Goal: Transaction & Acquisition: Purchase product/service

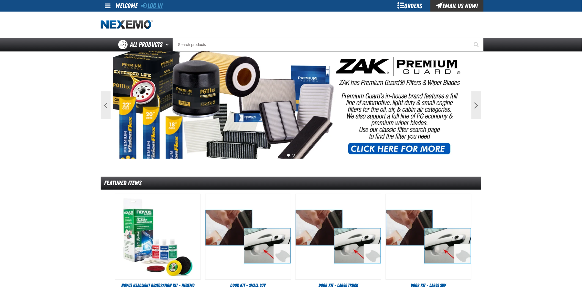
click at [150, 4] on link "Log In" at bounding box center [152, 6] width 22 height 8
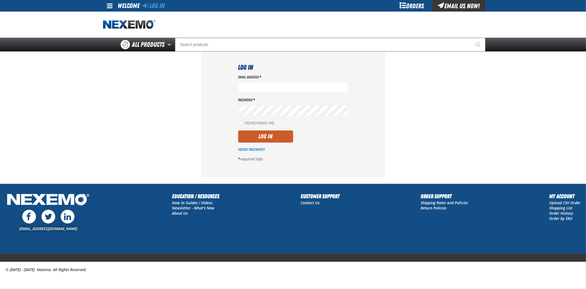
type input "rmartin17@vtaig.com"
click at [256, 124] on label "Remember Me" at bounding box center [256, 123] width 37 height 5
click at [243, 124] on input "Remember Me" at bounding box center [240, 123] width 4 height 4
checkbox input "true"
click at [265, 134] on button "Log In" at bounding box center [265, 136] width 55 height 12
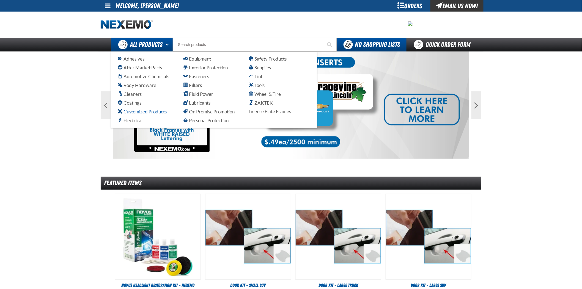
click at [148, 110] on span "Customized Products" at bounding box center [142, 111] width 49 height 5
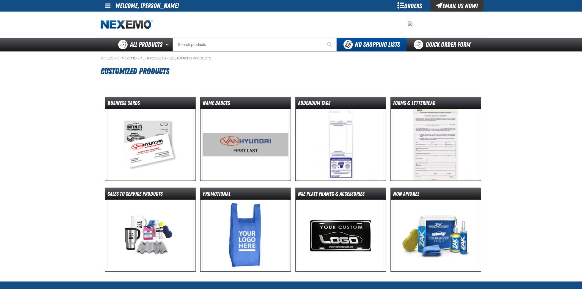
click at [148, 110] on img at bounding box center [150, 144] width 87 height 71
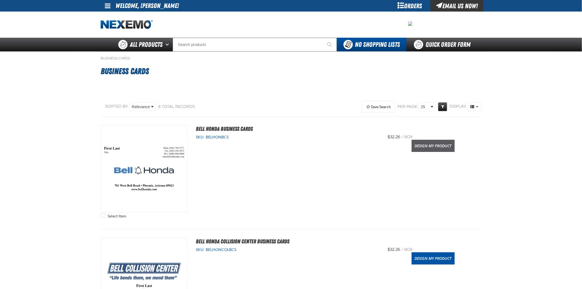
click at [438, 142] on link "Design My Product" at bounding box center [433, 146] width 43 height 12
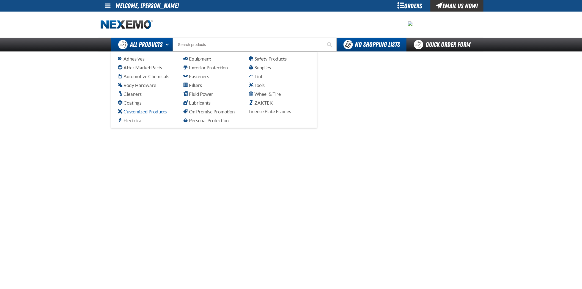
click at [143, 111] on span "Customized Products" at bounding box center [142, 111] width 49 height 5
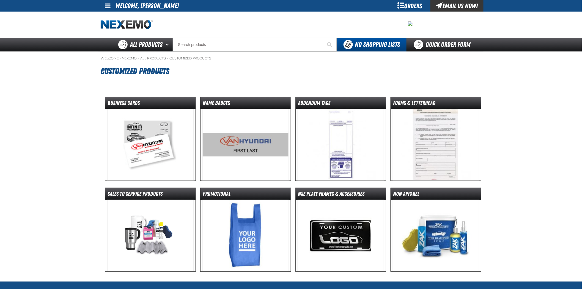
click at [136, 142] on img at bounding box center [150, 144] width 87 height 71
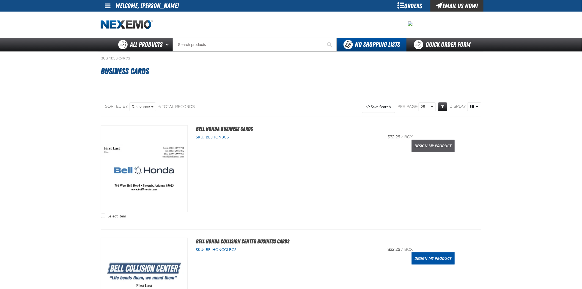
click at [421, 140] on link "Design My Product" at bounding box center [433, 146] width 43 height 12
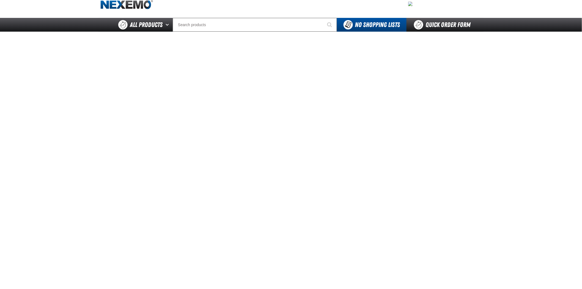
scroll to position [31, 0]
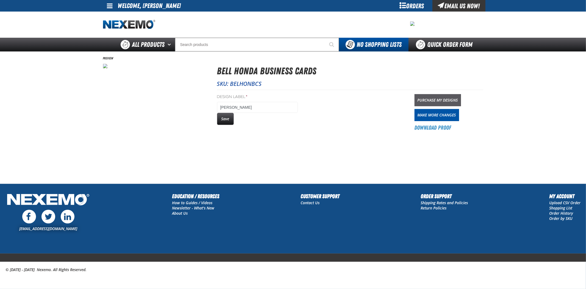
click at [457, 100] on link "Purchase My Designs" at bounding box center [438, 100] width 46 height 12
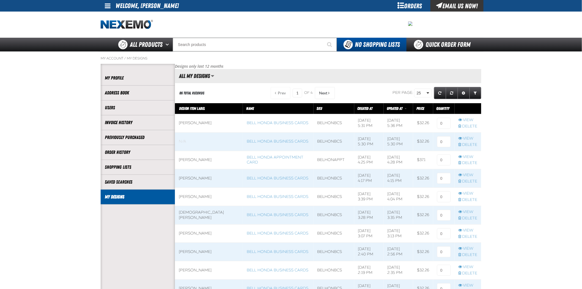
scroll to position [0, 0]
click at [440, 123] on input at bounding box center [444, 123] width 14 height 11
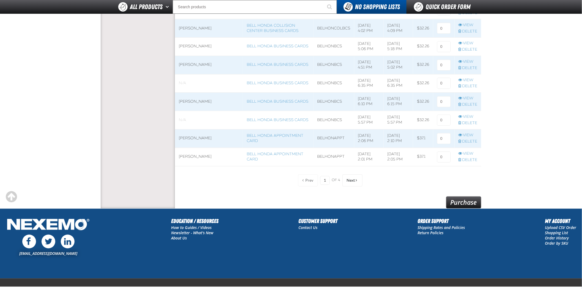
scroll to position [397, 0]
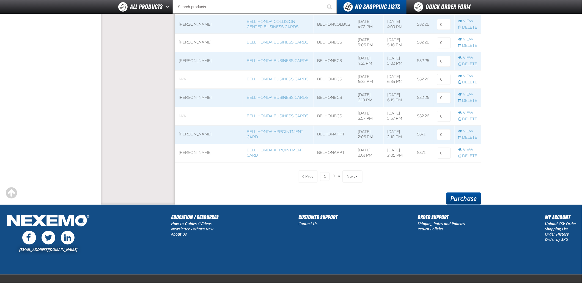
type input "1"
click at [472, 197] on link "Purchase" at bounding box center [463, 198] width 35 height 12
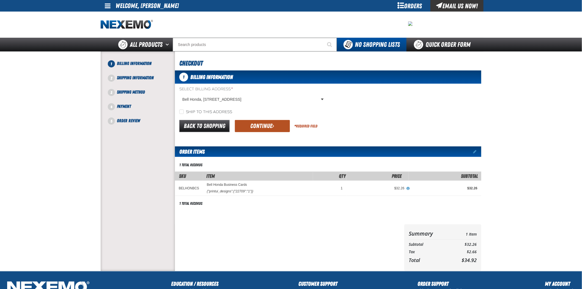
click at [265, 122] on button "Continue" at bounding box center [262, 126] width 55 height 12
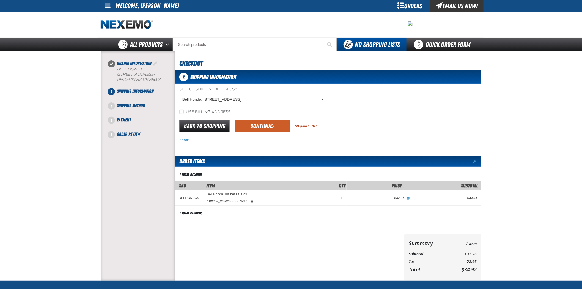
click at [265, 122] on button "Continue" at bounding box center [262, 126] width 55 height 12
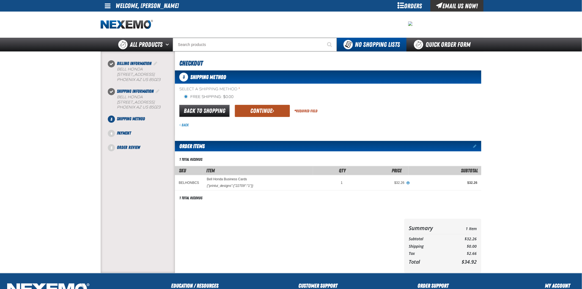
click at [263, 113] on button "Continue" at bounding box center [262, 111] width 55 height 12
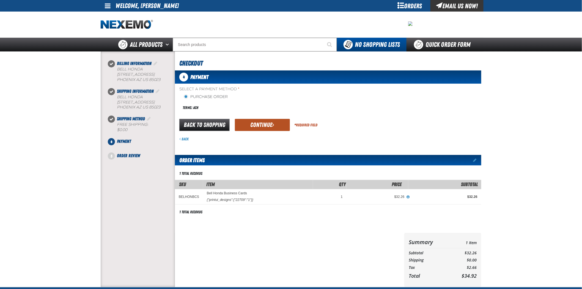
click at [265, 125] on button "Continue" at bounding box center [262, 125] width 55 height 12
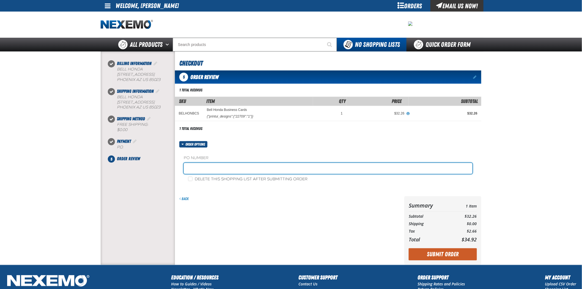
click at [250, 166] on input "text" at bounding box center [328, 168] width 289 height 11
type input "092225FS"
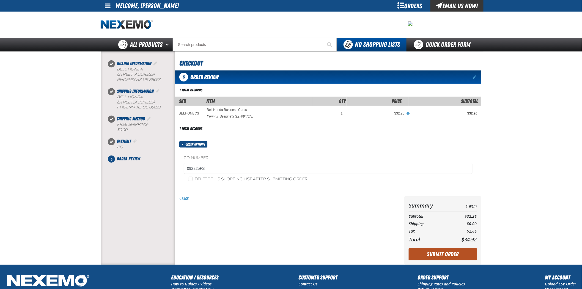
click at [448, 257] on button "Submit Order" at bounding box center [443, 254] width 68 height 12
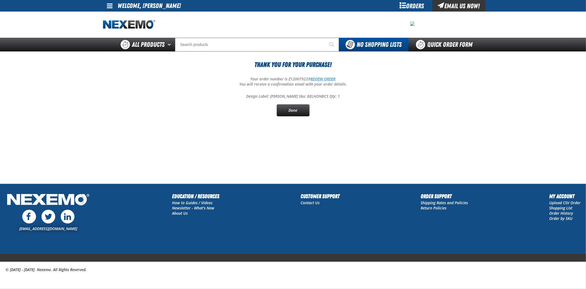
click at [333, 79] on link "REVIEW ORDER" at bounding box center [323, 78] width 25 height 5
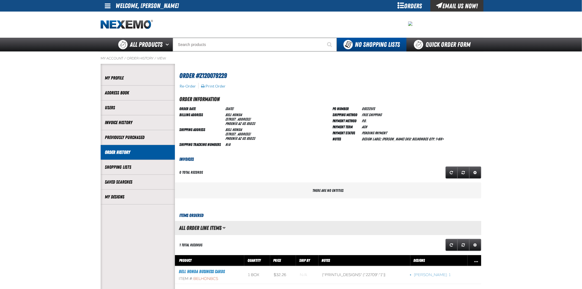
scroll to position [0, 0]
click at [223, 87] on button "Print Order" at bounding box center [213, 86] width 25 height 5
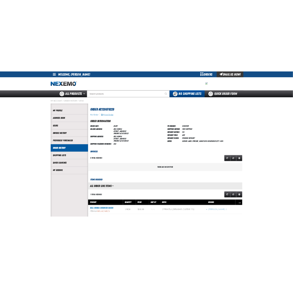
scroll to position [45, 283]
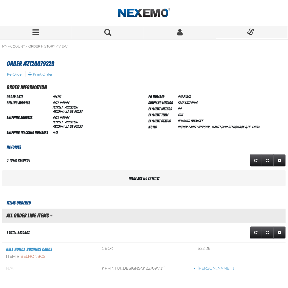
click at [40, 34] on button "Menu" at bounding box center [36, 32] width 72 height 13
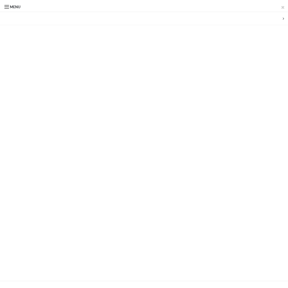
scroll to position [45, 288]
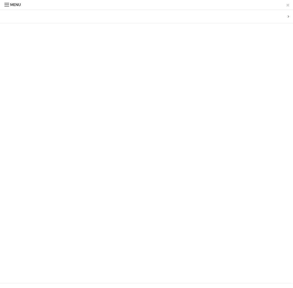
click at [9, 4] on span "Menu" at bounding box center [12, 4] width 16 height 7
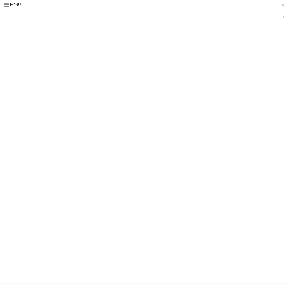
scroll to position [45, 283]
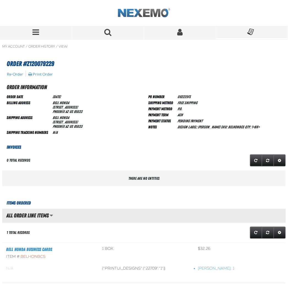
click at [167, 12] on img "Home" at bounding box center [144, 13] width 52 height 10
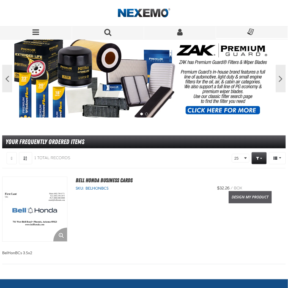
click at [247, 199] on link "Design My Product" at bounding box center [250, 197] width 43 height 12
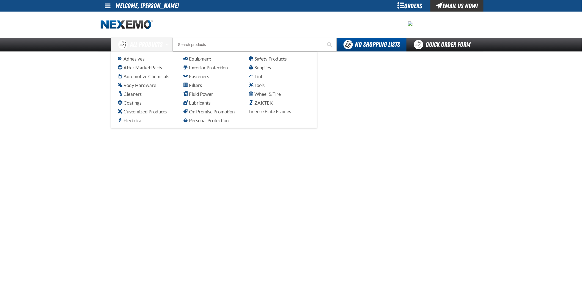
click at [106, 4] on span at bounding box center [108, 5] width 6 height 7
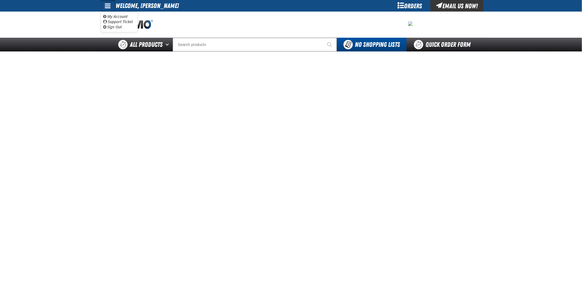
click at [292, 6] on div "Orders" at bounding box center [409, 6] width 41 height 12
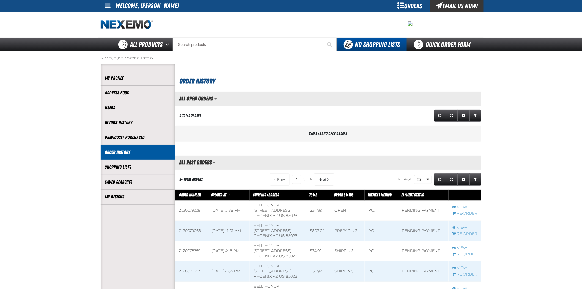
scroll to position [0, 0]
click at [144, 192] on li "My Designs" at bounding box center [138, 196] width 74 height 15
click at [115, 197] on link "My Designs" at bounding box center [138, 197] width 66 height 6
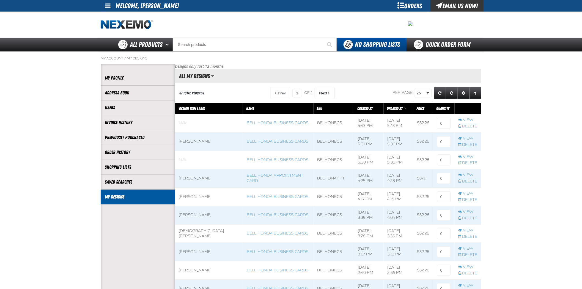
scroll to position [0, 0]
click at [468, 193] on link "View" at bounding box center [467, 193] width 19 height 5
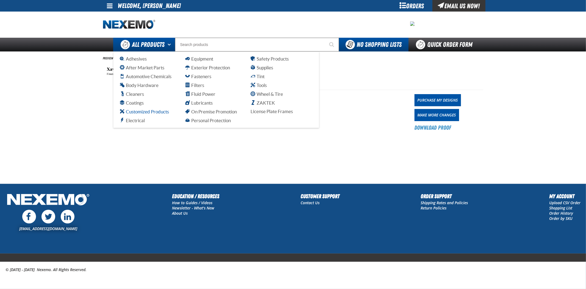
click at [142, 110] on span "Customized Products" at bounding box center [144, 111] width 49 height 5
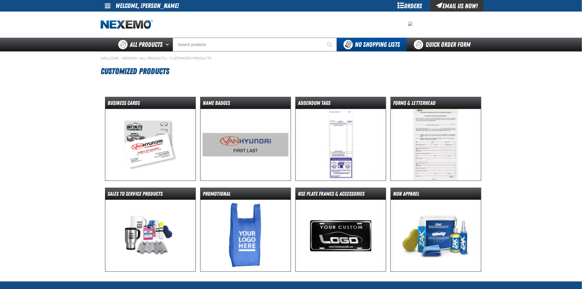
click at [154, 122] on img at bounding box center [150, 144] width 87 height 71
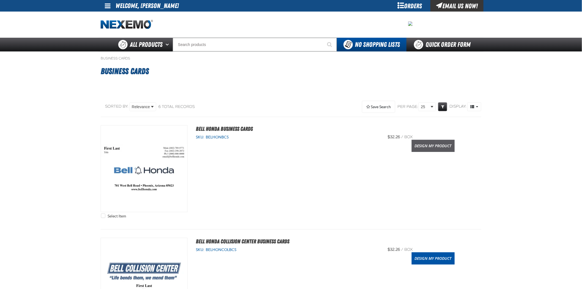
click at [419, 145] on link "Design My Product" at bounding box center [433, 146] width 43 height 12
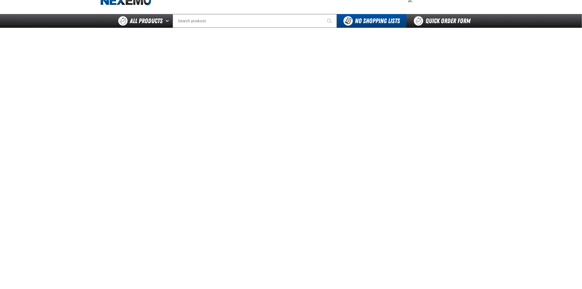
scroll to position [31, 0]
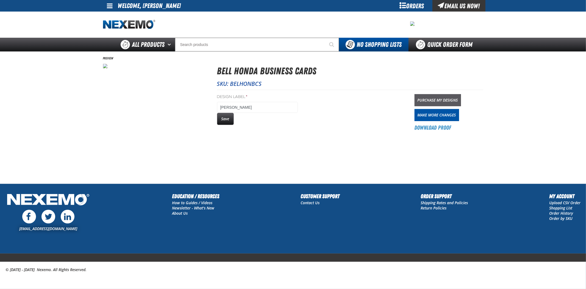
click at [443, 98] on link "Purchase My Designs" at bounding box center [438, 100] width 46 height 12
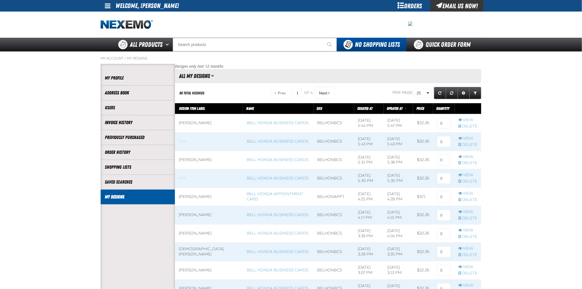
scroll to position [0, 0]
click at [440, 122] on input at bounding box center [444, 123] width 14 height 11
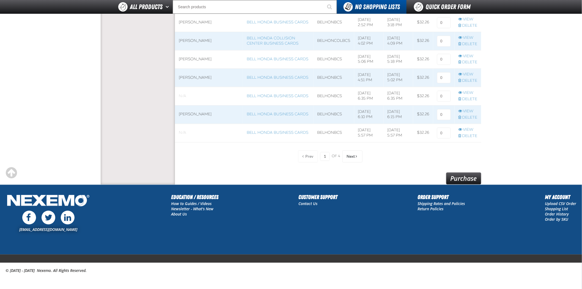
scroll to position [418, 0]
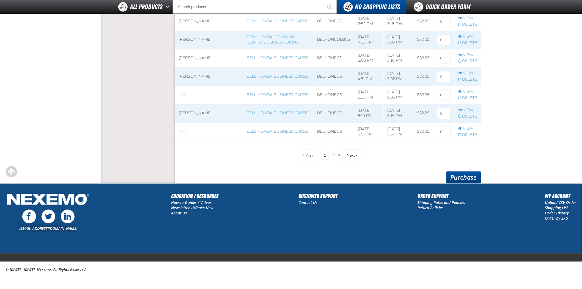
type input "1"
click at [479, 175] on link "Purchase" at bounding box center [463, 177] width 35 height 12
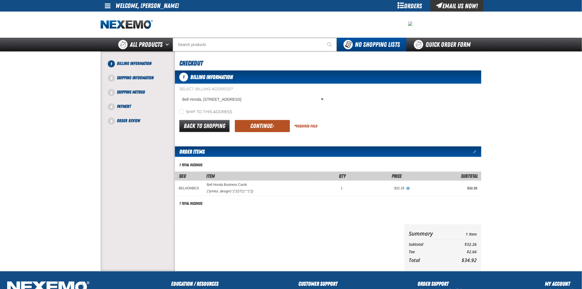
click at [273, 122] on button "Continue" at bounding box center [262, 126] width 55 height 12
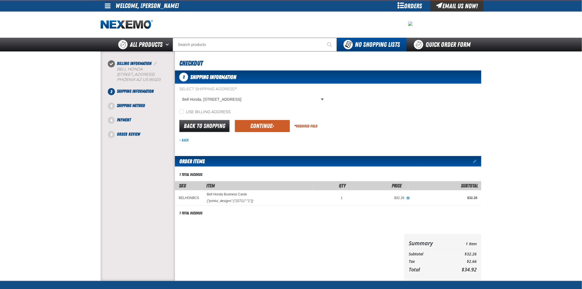
click at [273, 122] on button "Continue" at bounding box center [262, 126] width 55 height 12
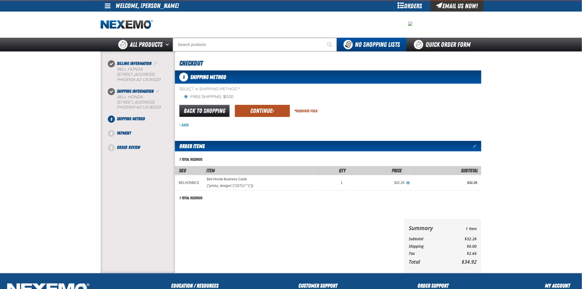
click at [269, 111] on button "Continue" at bounding box center [262, 111] width 55 height 12
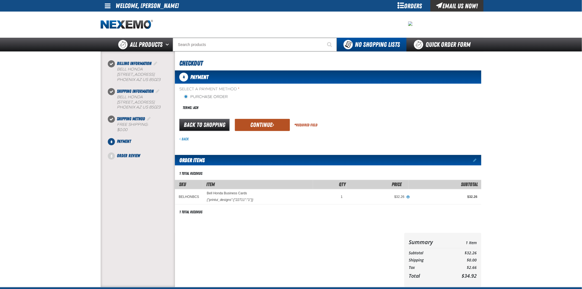
click at [266, 120] on button "Continue" at bounding box center [262, 125] width 55 height 12
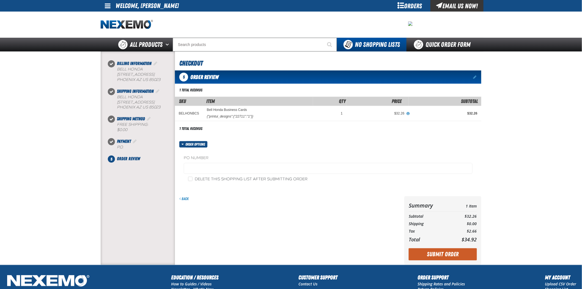
click at [227, 162] on fieldset "PO Number" at bounding box center [328, 165] width 289 height 21
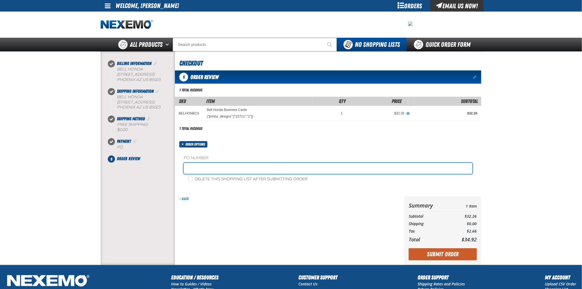
click at [222, 166] on input "text" at bounding box center [328, 168] width 289 height 11
type input "092225FS"
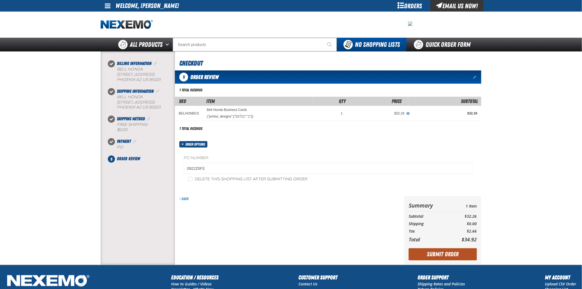
click at [450, 252] on button "Submit Order" at bounding box center [443, 254] width 68 height 12
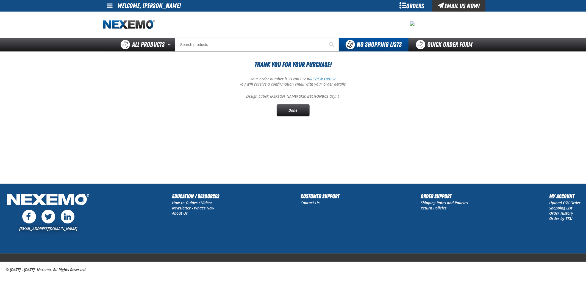
click at [324, 78] on link "REVIEW ORDER" at bounding box center [323, 78] width 25 height 5
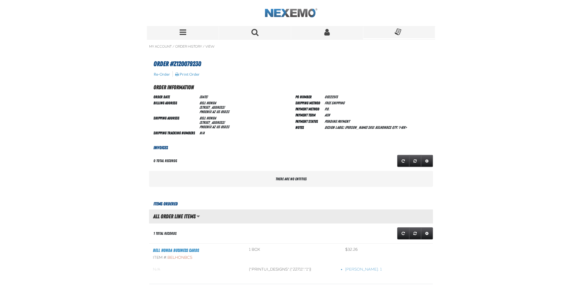
scroll to position [33, 306]
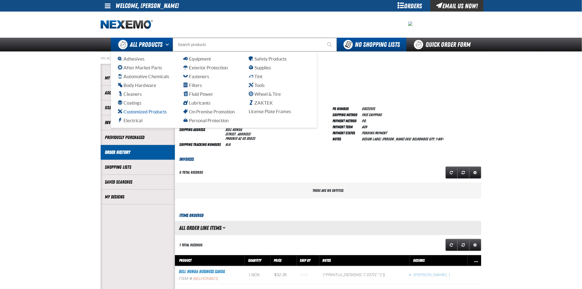
click at [142, 113] on span "Customized Products" at bounding box center [142, 111] width 49 height 5
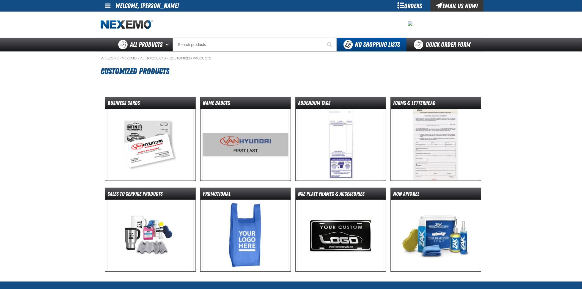
click at [143, 119] on img at bounding box center [150, 144] width 87 height 71
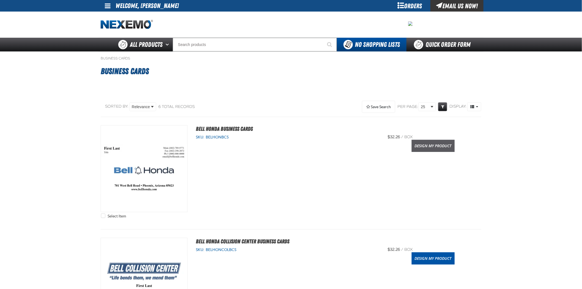
click at [435, 148] on link "Design My Product" at bounding box center [433, 146] width 43 height 12
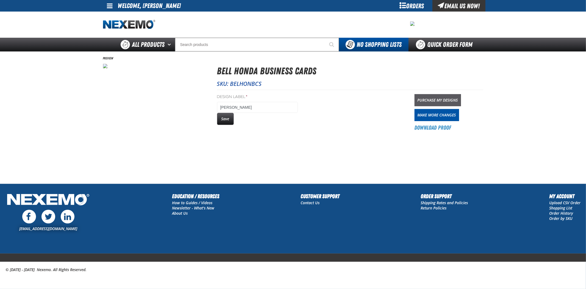
click at [452, 95] on link "Purchase My Designs" at bounding box center [438, 100] width 46 height 12
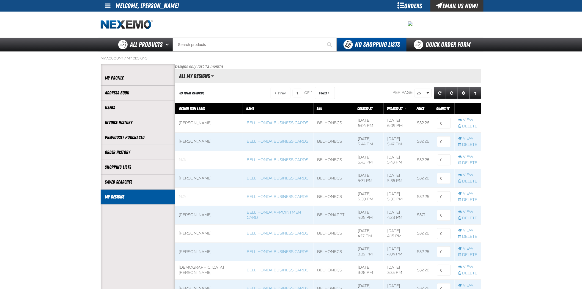
scroll to position [0, 0]
click at [442, 123] on input at bounding box center [444, 123] width 14 height 11
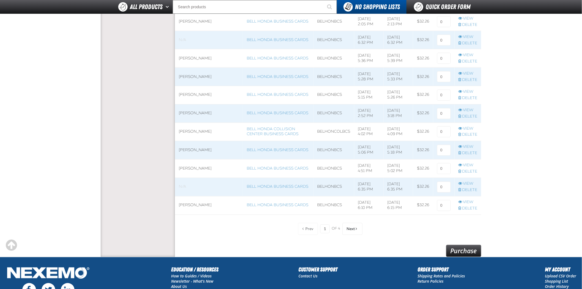
scroll to position [418, 0]
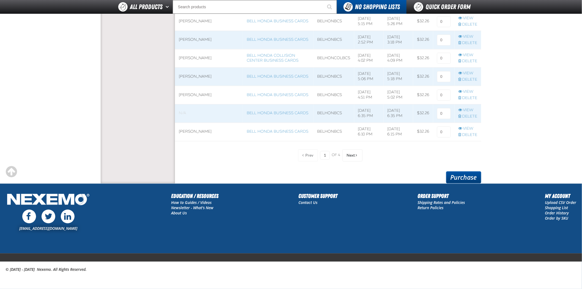
type input "1"
click at [465, 177] on link "Purchase" at bounding box center [463, 177] width 35 height 12
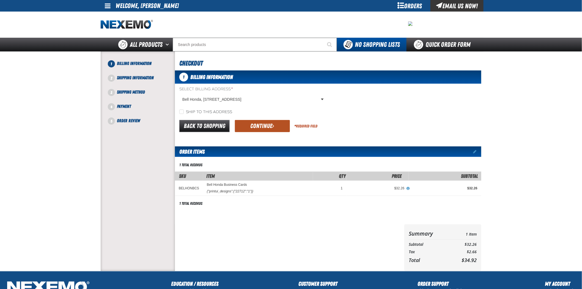
click at [255, 124] on button "Continue" at bounding box center [262, 126] width 55 height 12
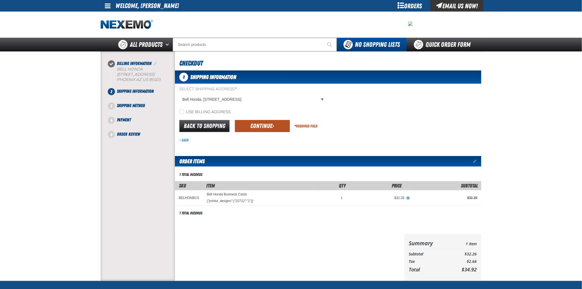
click at [267, 122] on button "Continue" at bounding box center [262, 126] width 55 height 12
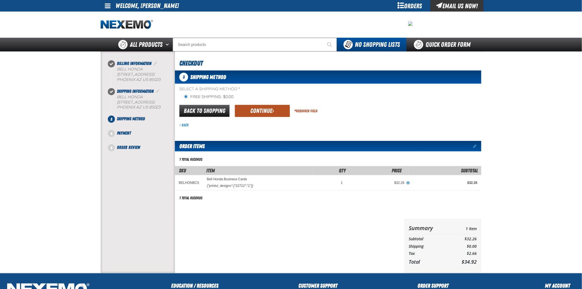
click at [274, 111] on button "Continue" at bounding box center [262, 111] width 55 height 12
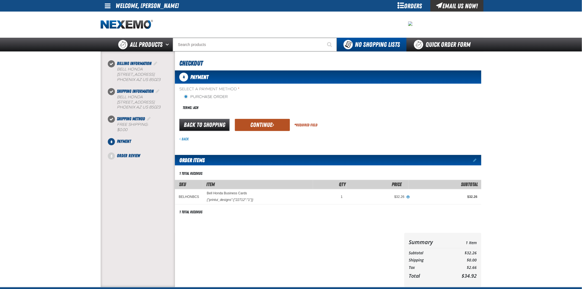
click at [271, 129] on button "Continue" at bounding box center [262, 125] width 55 height 12
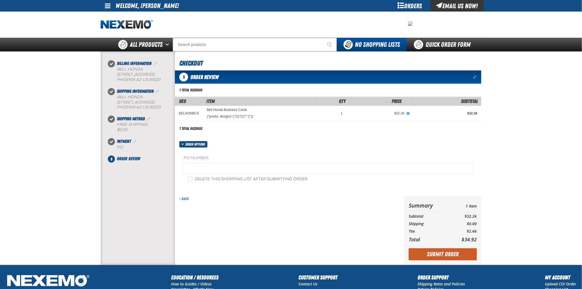
click at [261, 162] on fieldset "PO Number" at bounding box center [328, 165] width 289 height 21
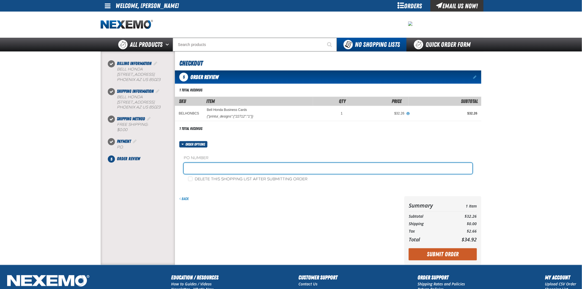
click at [262, 166] on input "text" at bounding box center [328, 168] width 289 height 11
type input "092225FS"
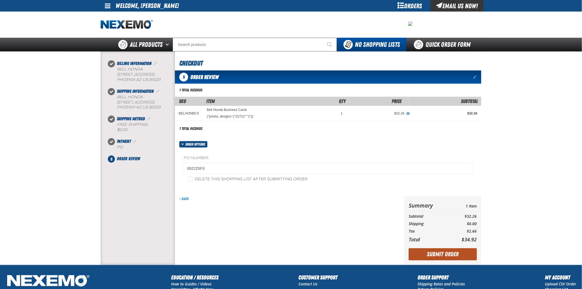
click at [438, 258] on button "Submit Order" at bounding box center [443, 254] width 68 height 12
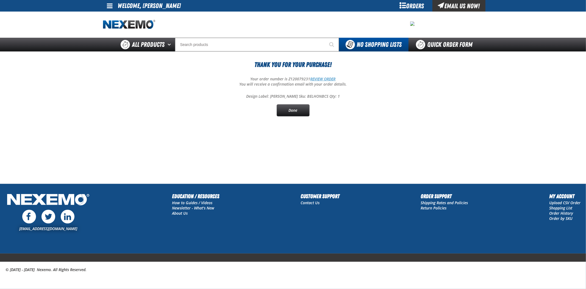
click at [329, 77] on link "REVIEW ORDER" at bounding box center [323, 78] width 25 height 5
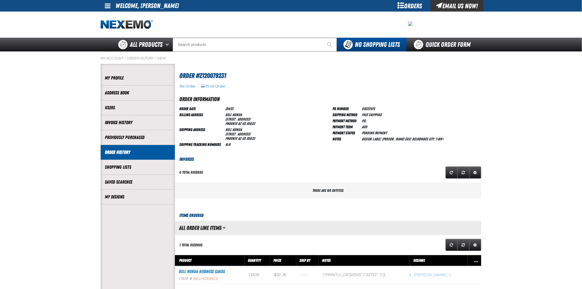
scroll to position [0, 0]
